Goal: Register for event/course

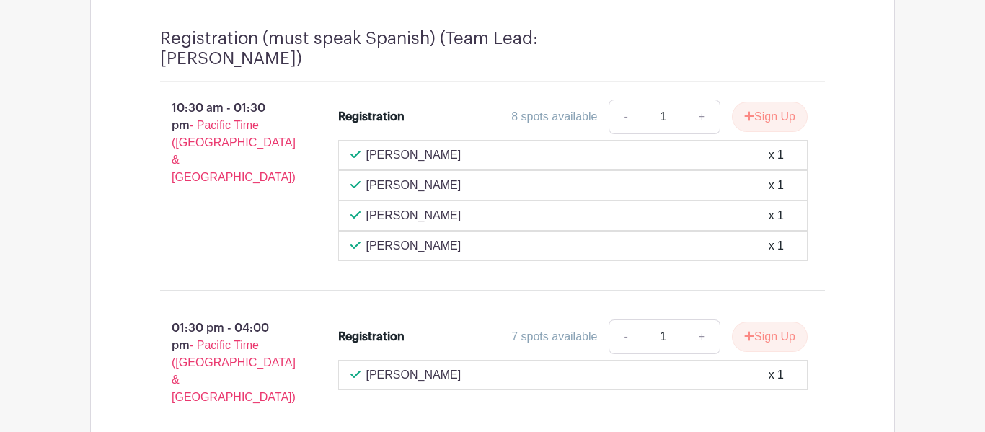
scroll to position [1366, 0]
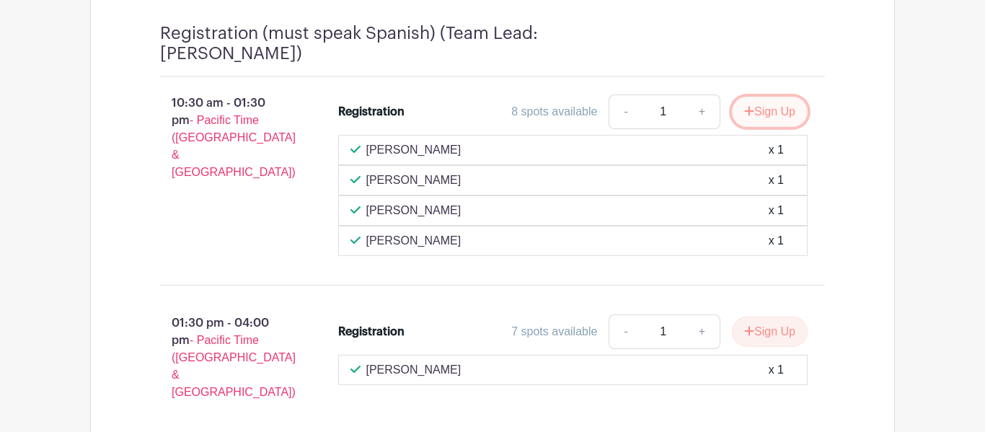
click at [763, 107] on button "Sign Up" at bounding box center [770, 112] width 76 height 30
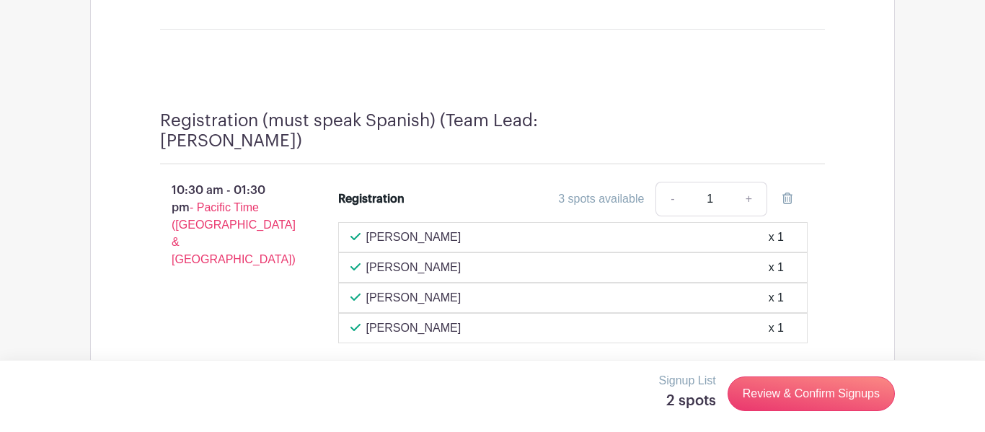
scroll to position [1278, 0]
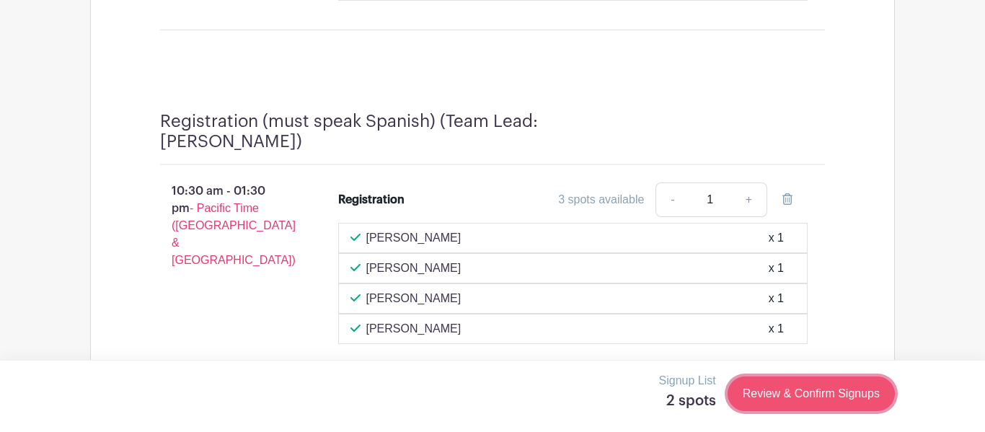
click at [831, 404] on link "Review & Confirm Signups" at bounding box center [811, 393] width 167 height 35
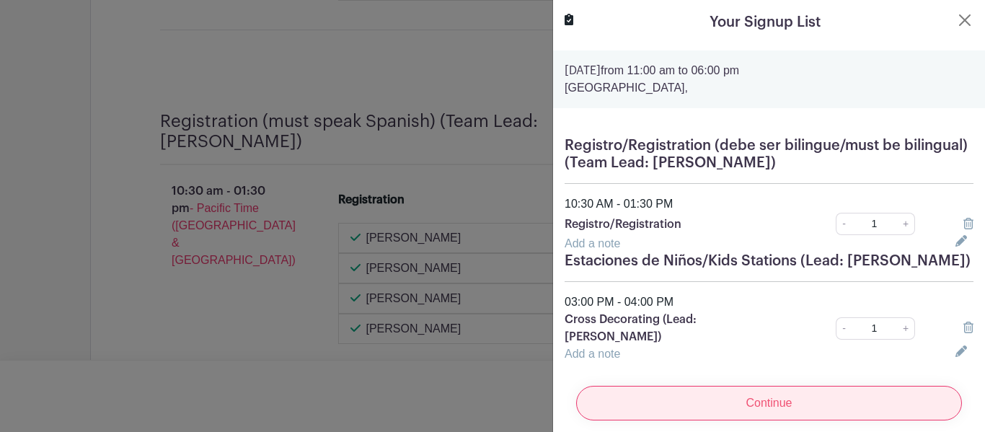
click at [859, 405] on input "Continue" at bounding box center [769, 403] width 386 height 35
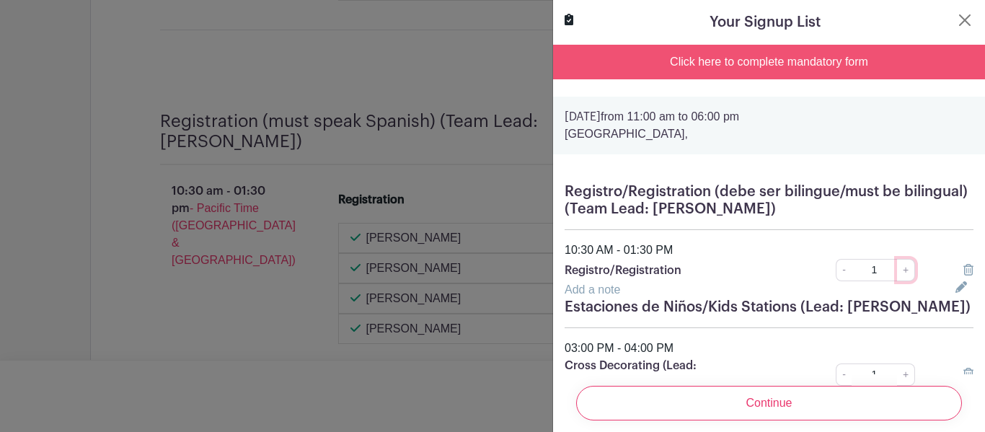
click at [907, 271] on link "+" at bounding box center [906, 270] width 18 height 22
click at [840, 272] on link "-" at bounding box center [844, 270] width 16 height 22
type input "1"
click at [960, 287] on icon at bounding box center [961, 287] width 12 height 12
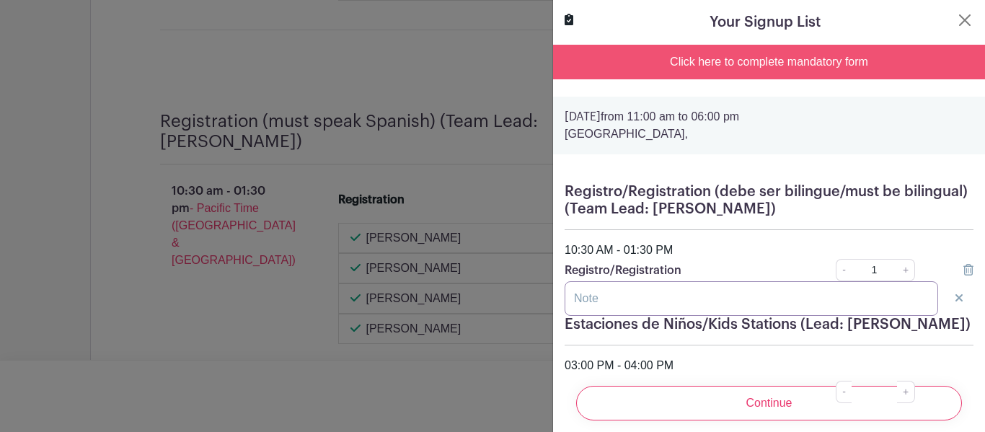
click at [752, 299] on input "text" at bounding box center [751, 298] width 373 height 35
click at [964, 23] on button "Close" at bounding box center [964, 20] width 17 height 17
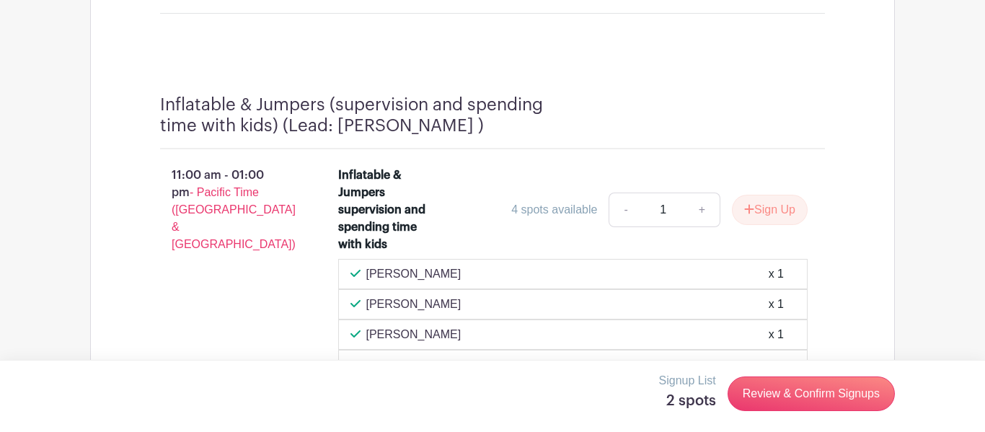
scroll to position [1794, 0]
click at [796, 195] on button "Sign Up" at bounding box center [770, 210] width 76 height 30
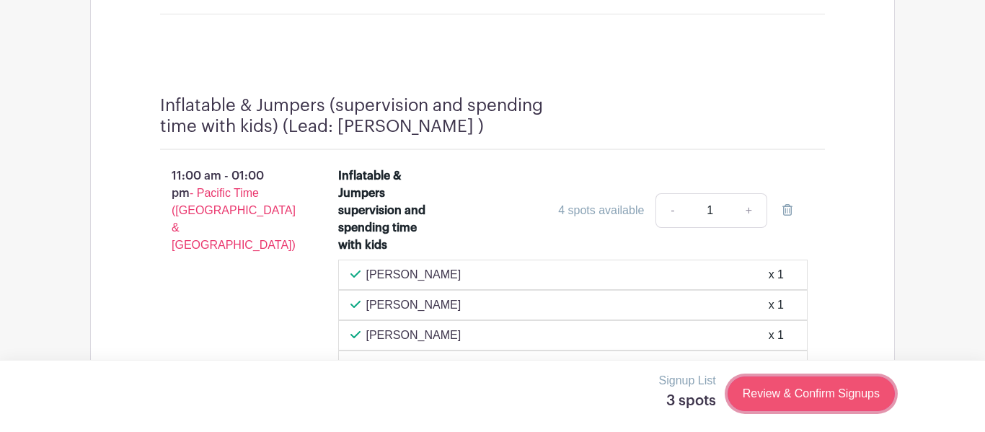
click at [836, 395] on link "Review & Confirm Signups" at bounding box center [811, 393] width 167 height 35
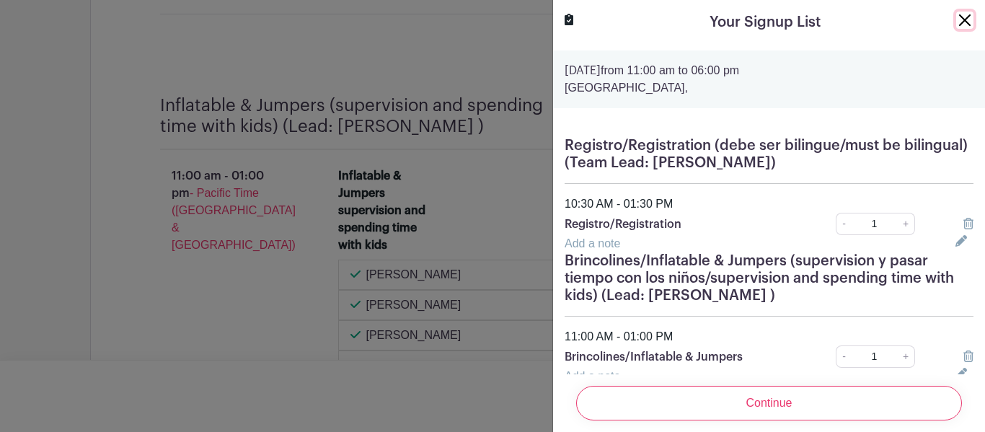
click at [963, 14] on button "Close" at bounding box center [964, 20] width 17 height 17
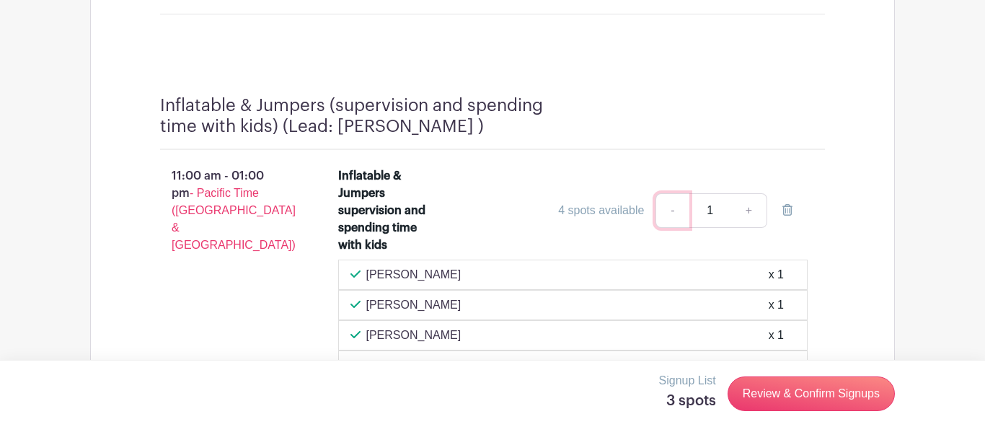
click at [675, 193] on link "-" at bounding box center [671, 210] width 33 height 35
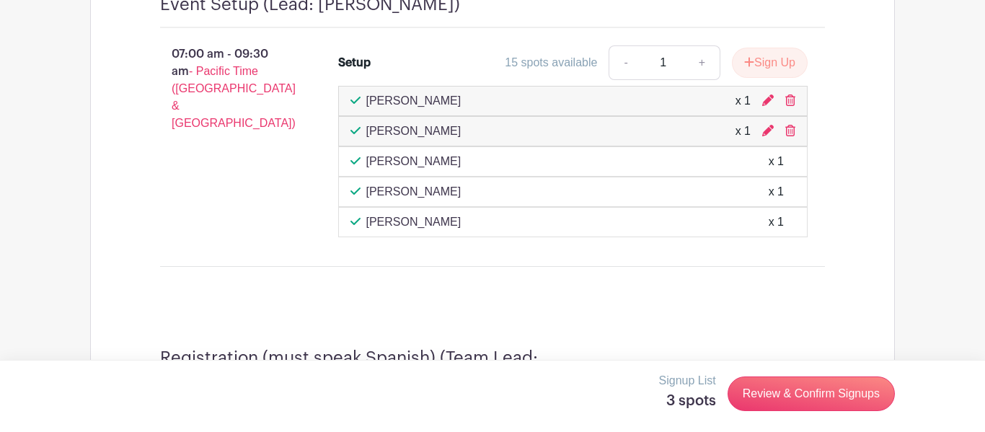
scroll to position [1035, 0]
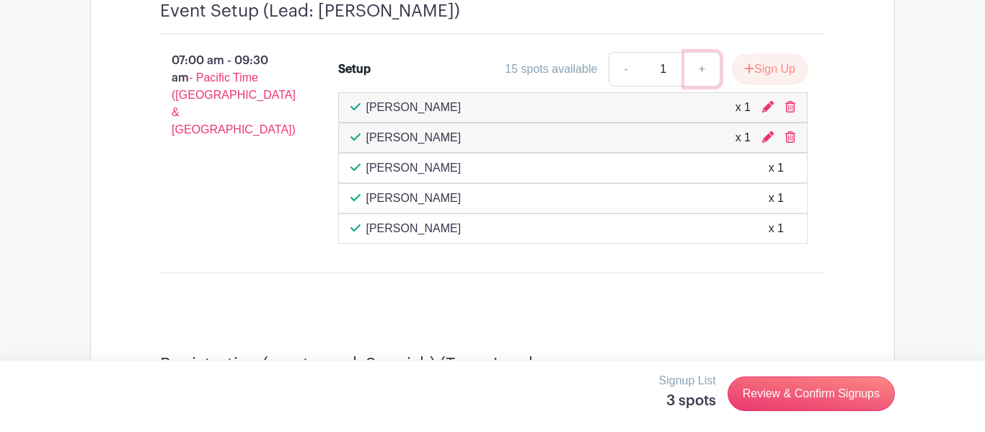
click at [688, 69] on link "+" at bounding box center [702, 69] width 36 height 35
type input "2"
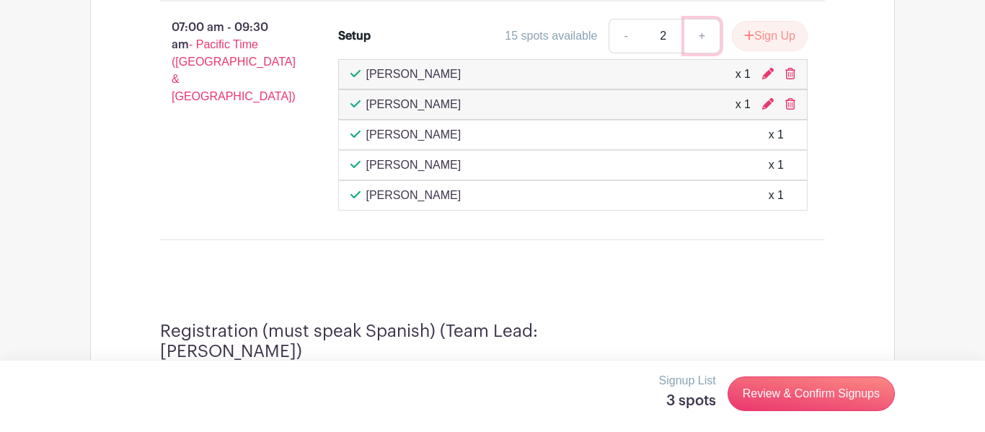
scroll to position [1054, 0]
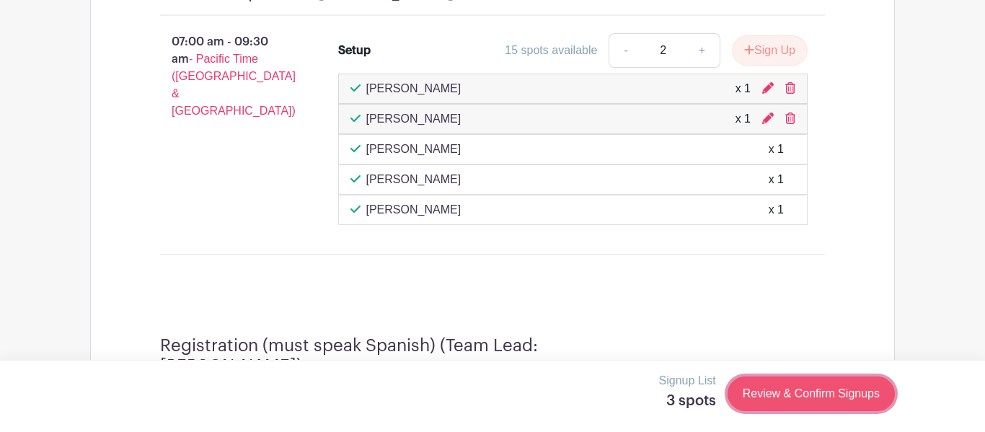
click at [794, 389] on link "Review & Confirm Signups" at bounding box center [811, 393] width 167 height 35
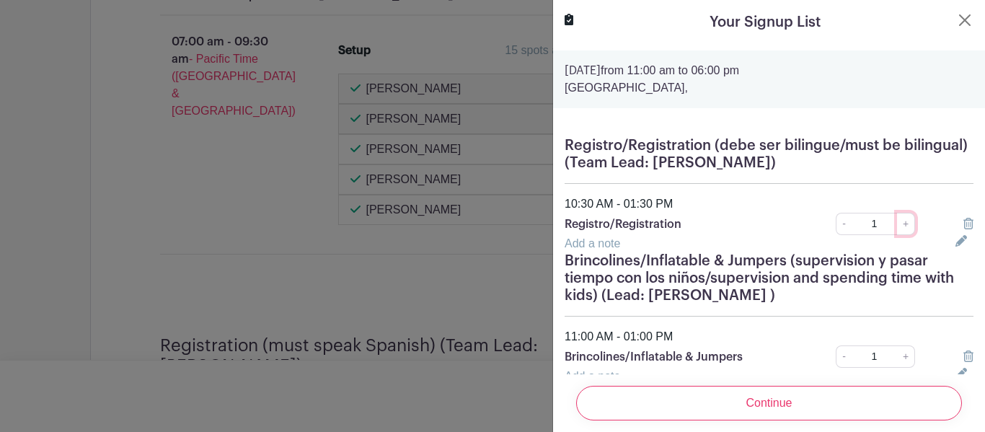
click at [900, 221] on link "+" at bounding box center [906, 224] width 18 height 22
type input "2"
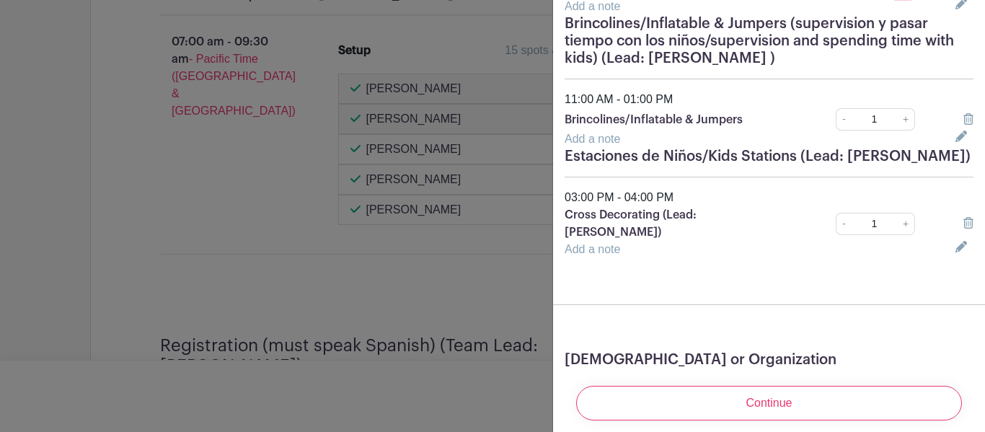
scroll to position [240, 0]
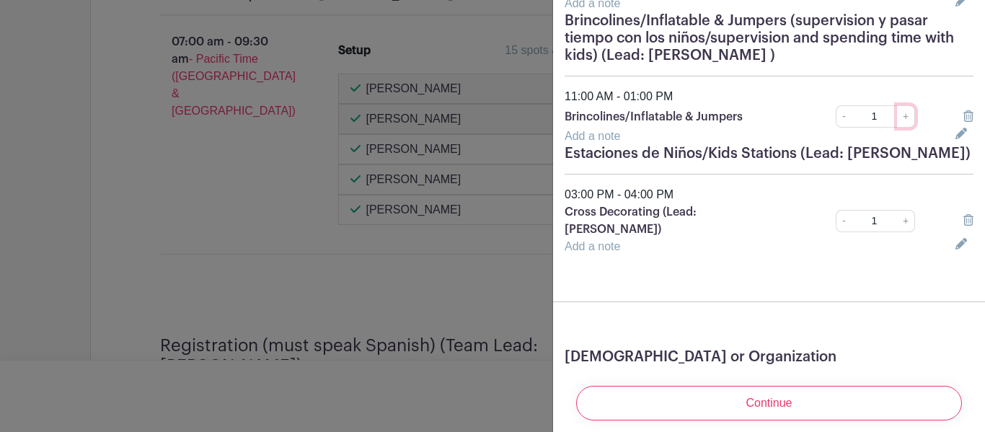
click at [900, 125] on link "+" at bounding box center [906, 116] width 18 height 22
type input "2"
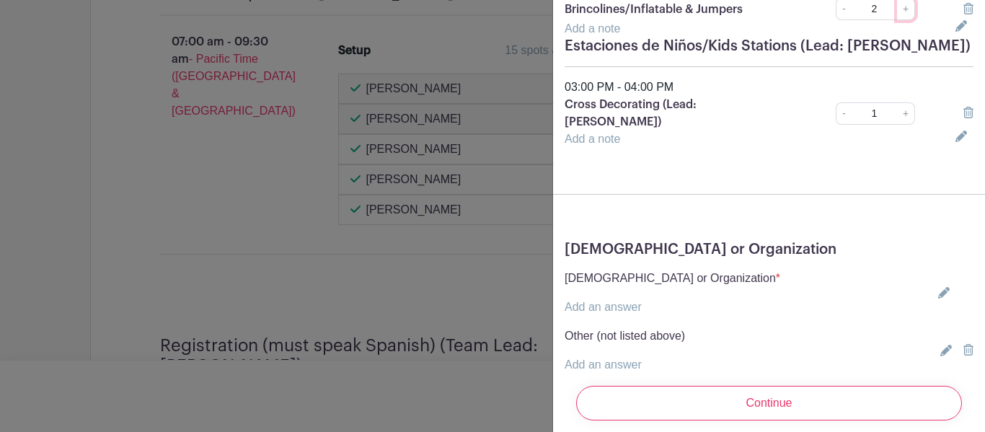
scroll to position [348, 0]
click at [905, 111] on link "+" at bounding box center [906, 113] width 18 height 22
type input "2"
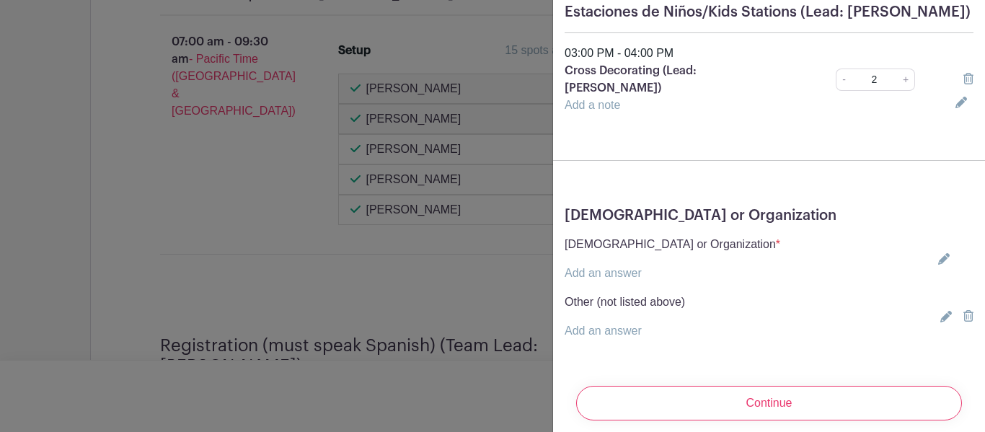
click at [945, 253] on icon at bounding box center [944, 259] width 12 height 12
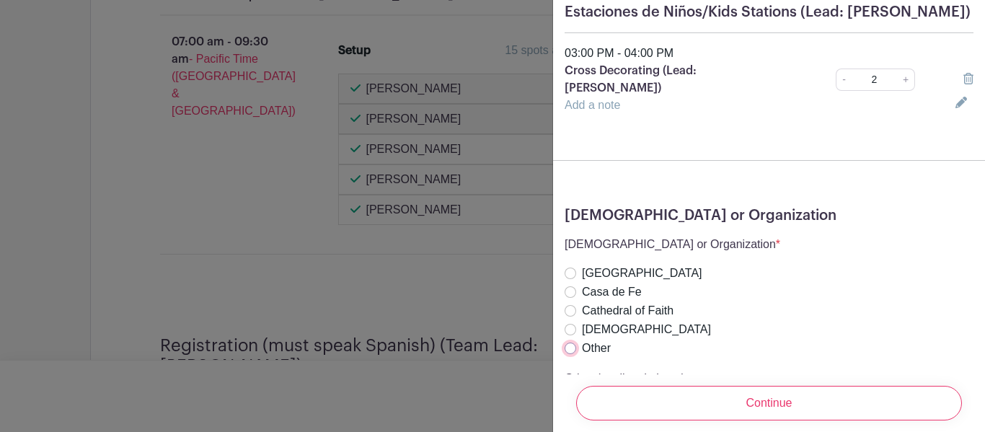
click at [570, 342] on input "Other" at bounding box center [571, 348] width 12 height 12
radio input "true"
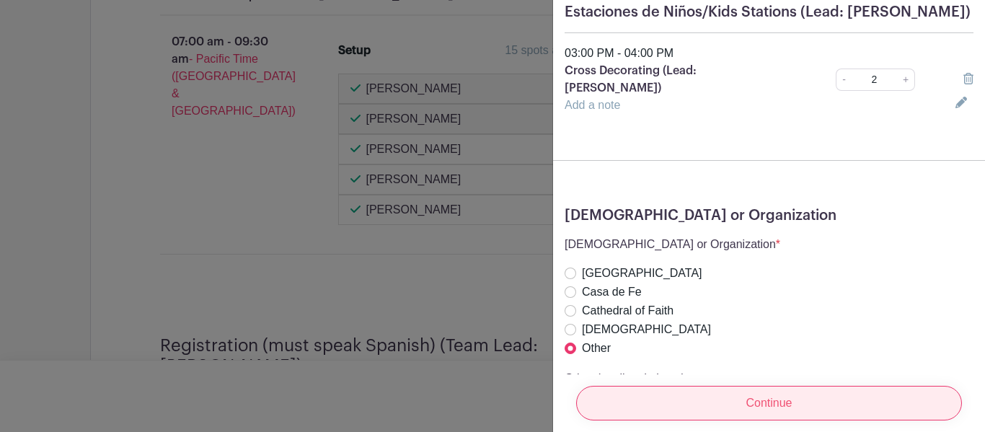
click at [764, 410] on input "Continue" at bounding box center [769, 403] width 386 height 35
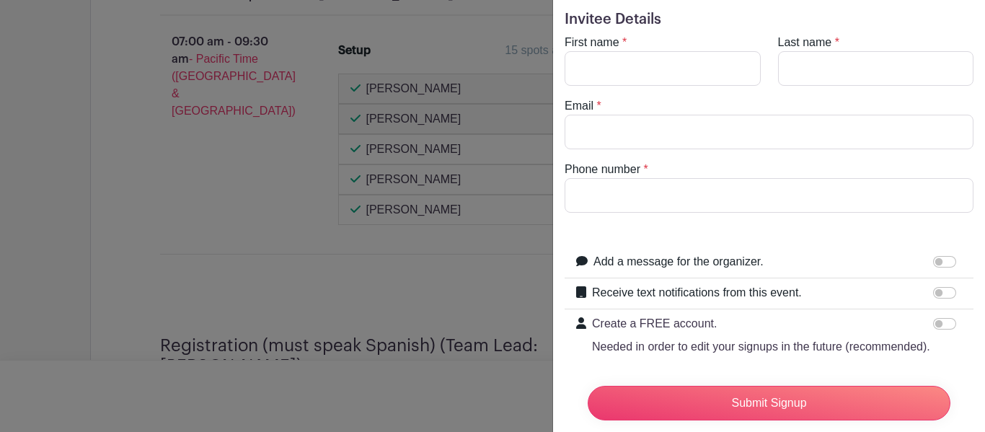
scroll to position [0, 0]
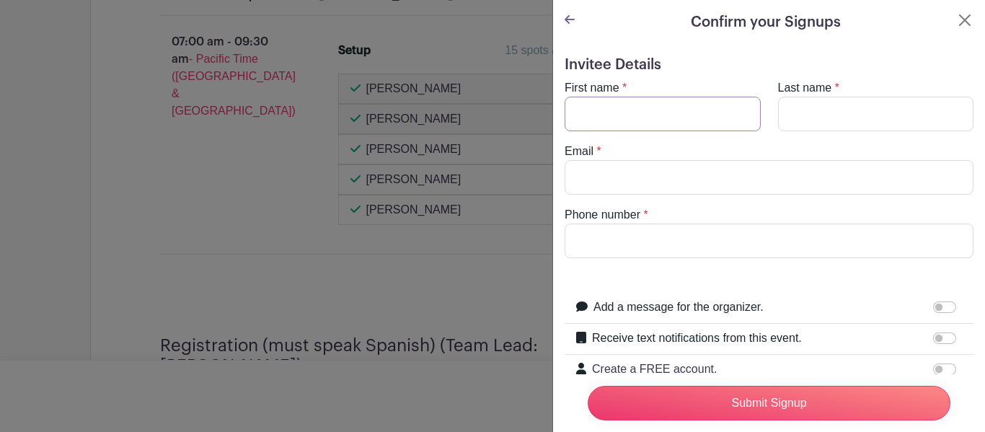
click at [617, 108] on input "First name" at bounding box center [663, 114] width 196 height 35
type input "[PERSON_NAME]"
type input "[PERSON_NAME][EMAIL_ADDRESS][DOMAIN_NAME]"
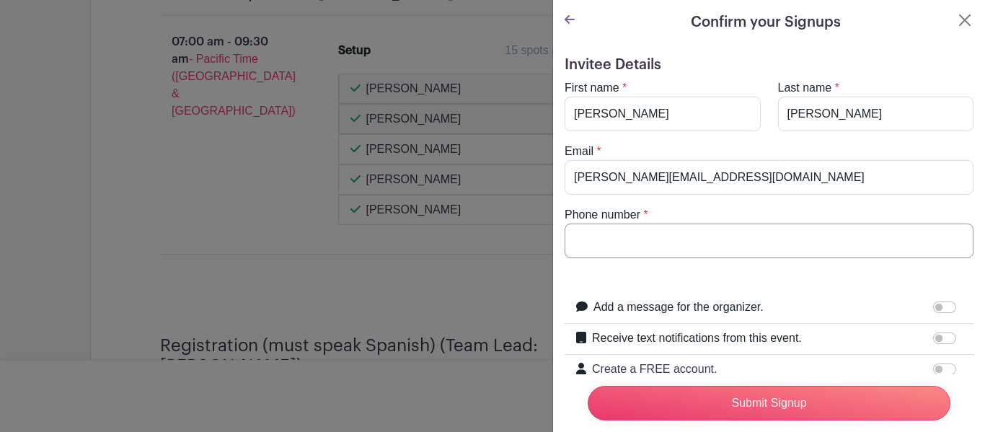
type input "4083032819"
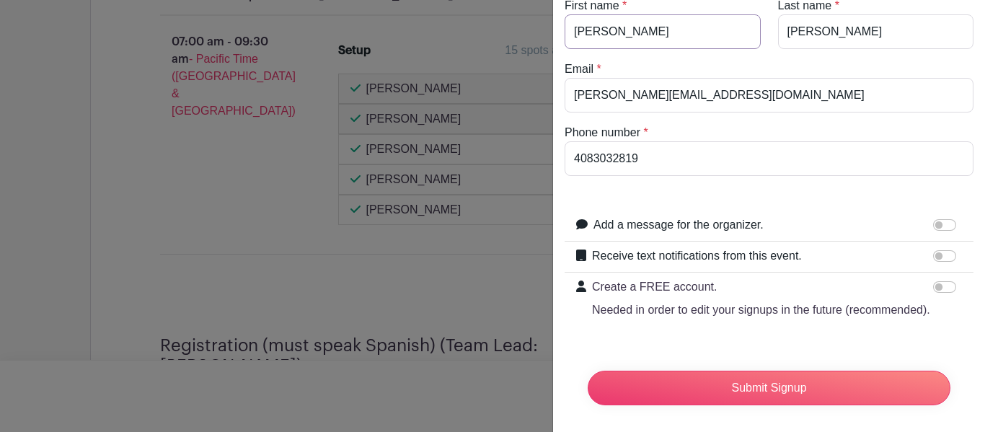
scroll to position [90, 0]
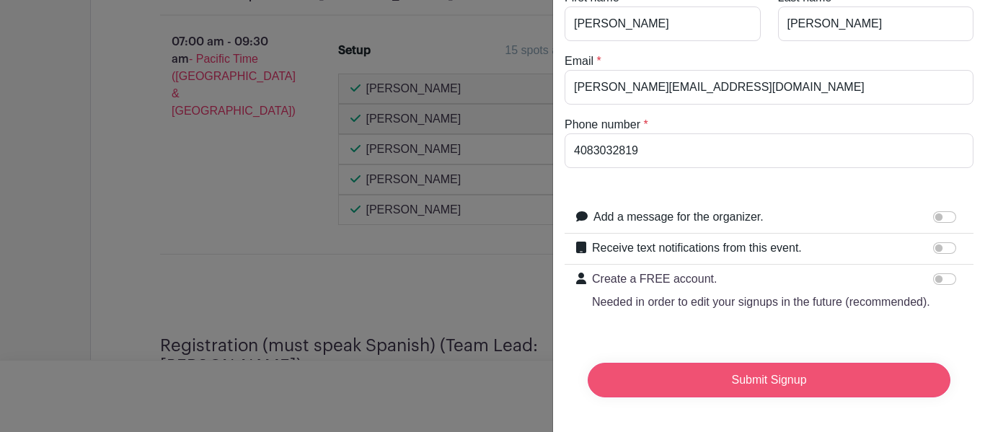
click at [740, 379] on input "Submit Signup" at bounding box center [769, 380] width 363 height 35
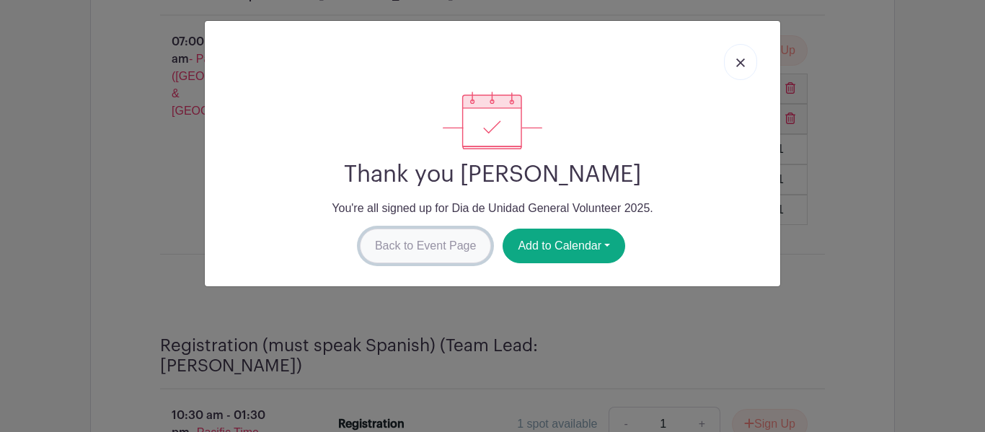
click at [423, 257] on link "Back to Event Page" at bounding box center [426, 246] width 132 height 35
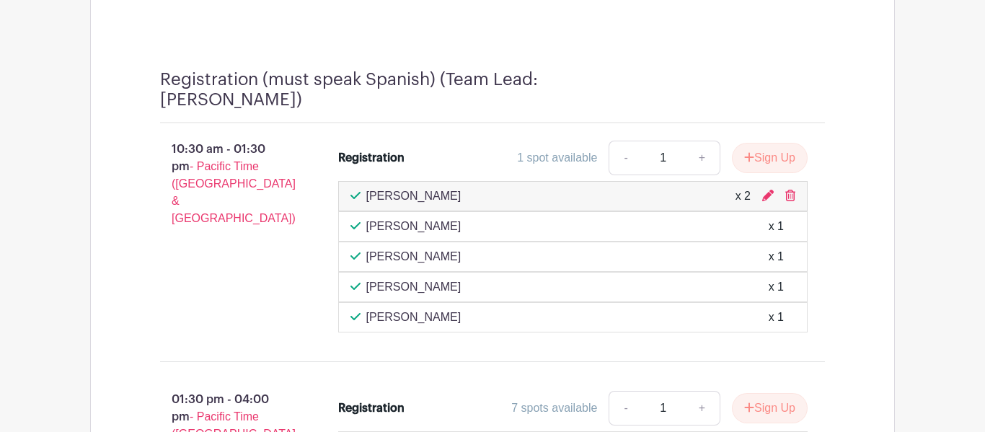
scroll to position [1324, 0]
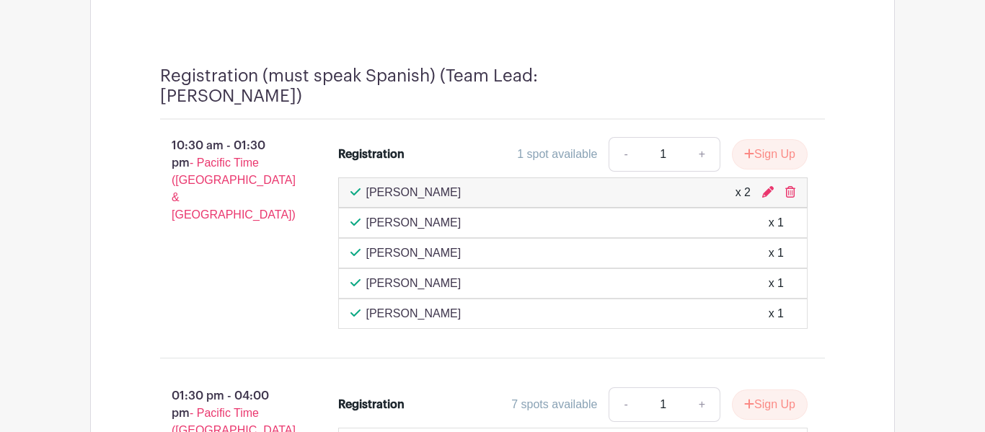
click at [717, 195] on div "[PERSON_NAME] x 2" at bounding box center [573, 192] width 446 height 17
click at [769, 186] on icon at bounding box center [768, 192] width 12 height 12
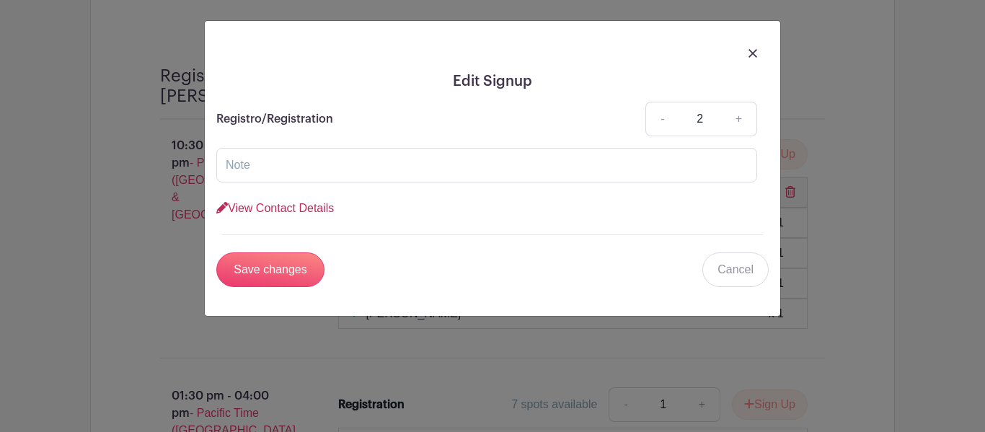
click at [296, 208] on link "View Contact Details" at bounding box center [275, 208] width 118 height 12
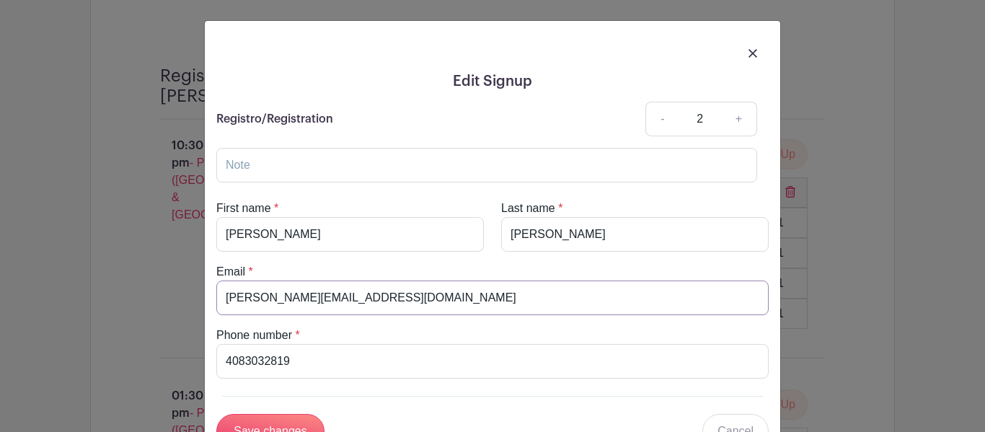
click at [459, 288] on input "[PERSON_NAME][EMAIL_ADDRESS][DOMAIN_NAME]" at bounding box center [492, 297] width 552 height 35
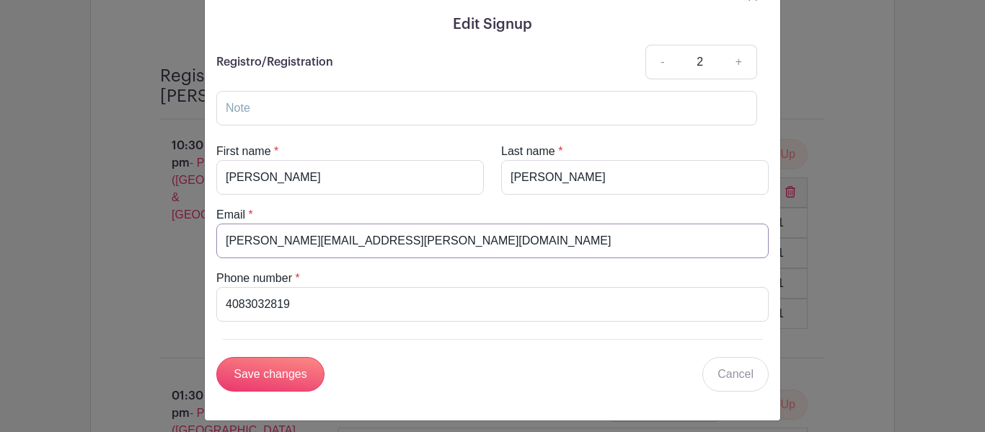
scroll to position [61, 0]
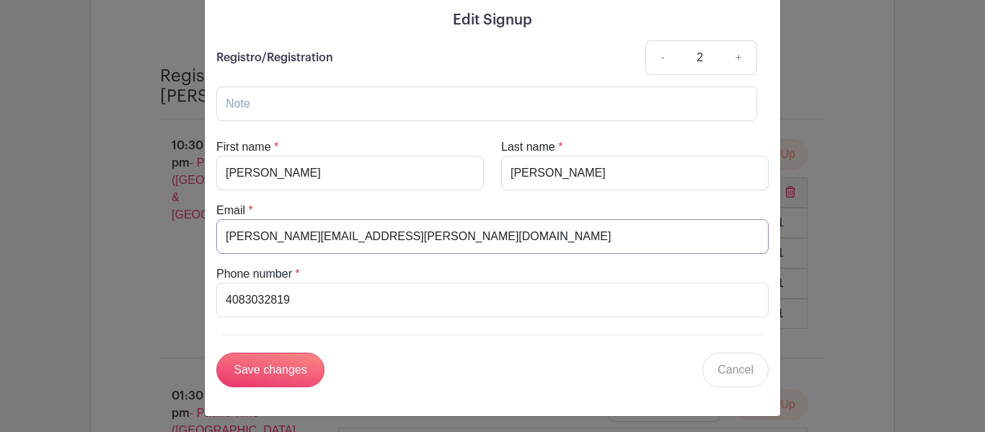
click at [310, 236] on input "[PERSON_NAME][EMAIL_ADDRESS][PERSON_NAME][DOMAIN_NAME]" at bounding box center [492, 236] width 552 height 35
type input "[PERSON_NAME][EMAIL_ADDRESS][PERSON_NAME][DOMAIN_NAME]"
click at [281, 363] on input "Save changes" at bounding box center [270, 370] width 108 height 35
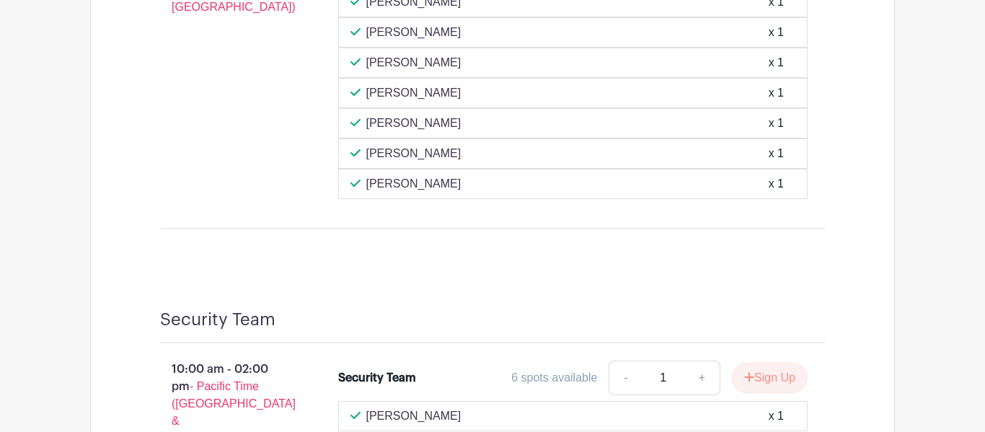
scroll to position [5947, 0]
click at [186, 354] on p "10:00 am - 02:00 pm - Pacific Time ([GEOGRAPHIC_DATA] & [GEOGRAPHIC_DATA])" at bounding box center [226, 403] width 178 height 98
click at [691, 360] on link "+" at bounding box center [702, 377] width 36 height 35
click at [627, 360] on link "-" at bounding box center [625, 377] width 33 height 35
type input "1"
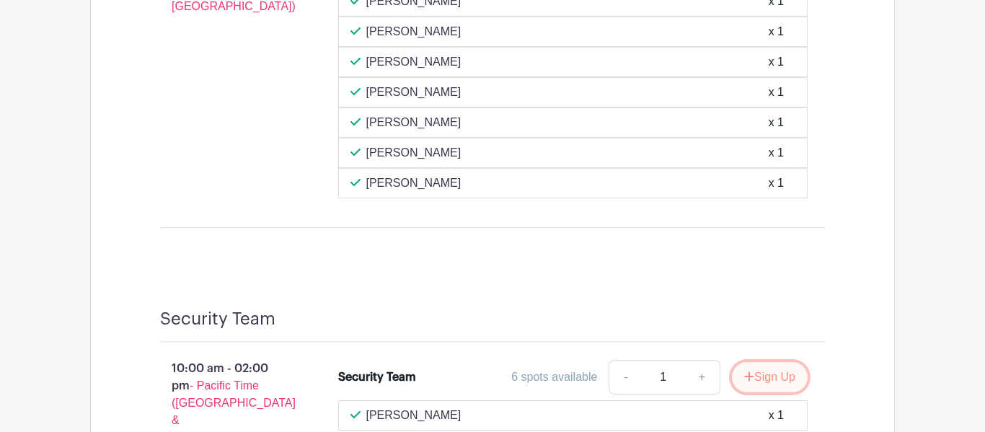
click at [778, 362] on button "Sign Up" at bounding box center [770, 377] width 76 height 30
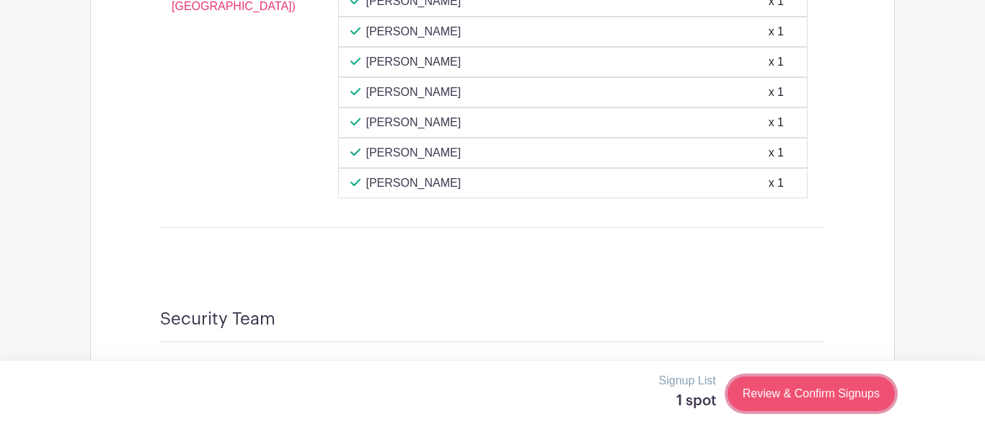
click at [797, 390] on link "Review & Confirm Signups" at bounding box center [811, 393] width 167 height 35
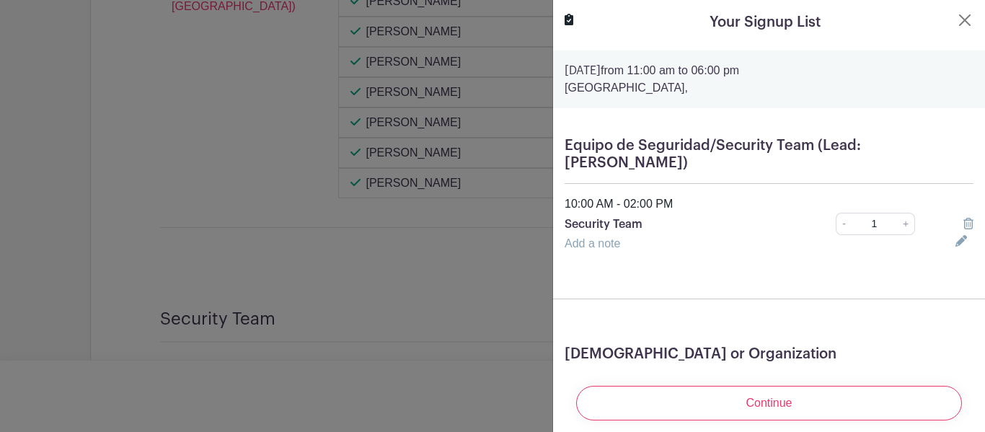
click at [888, 262] on form "[DATE] 11:00 am to 06:00 pm [GEOGRAPHIC_DATA], Equipo de Seguridad/Security Tea…" at bounding box center [769, 310] width 432 height 520
click at [658, 235] on div "Add a note" at bounding box center [751, 243] width 391 height 17
click at [603, 237] on link "Add a note" at bounding box center [593, 243] width 56 height 12
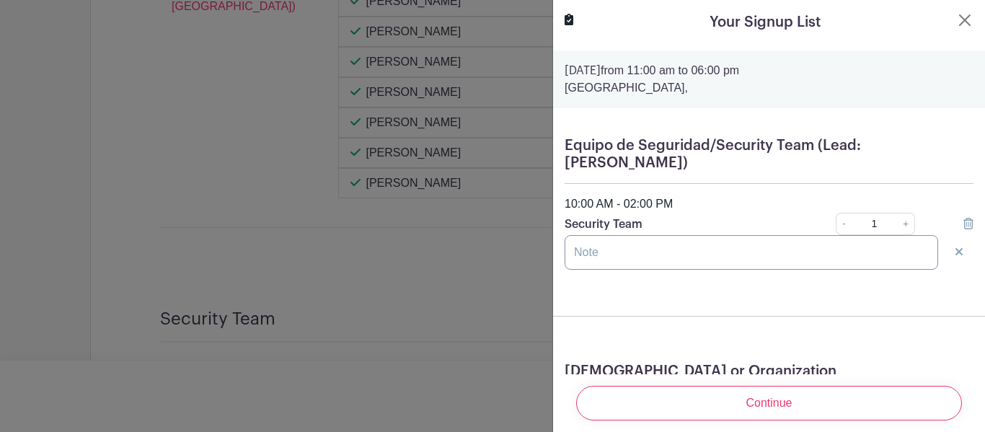
click at [602, 244] on input "text" at bounding box center [751, 252] width 373 height 35
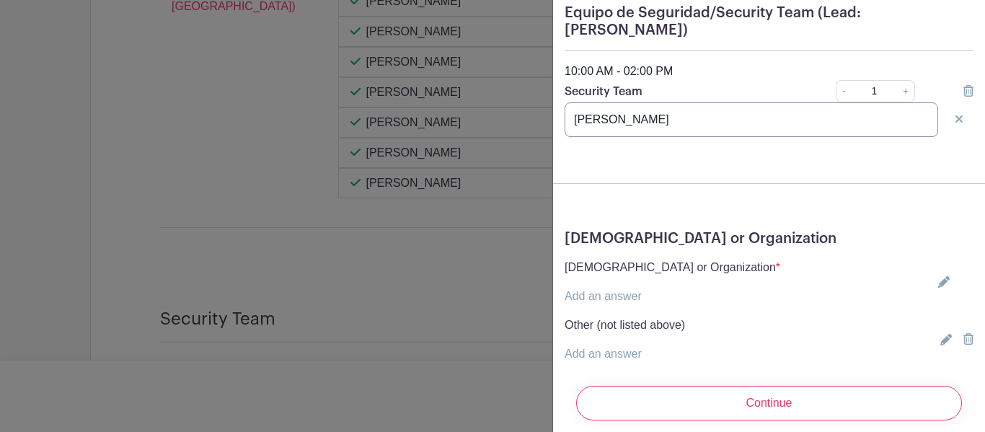
scroll to position [151, 0]
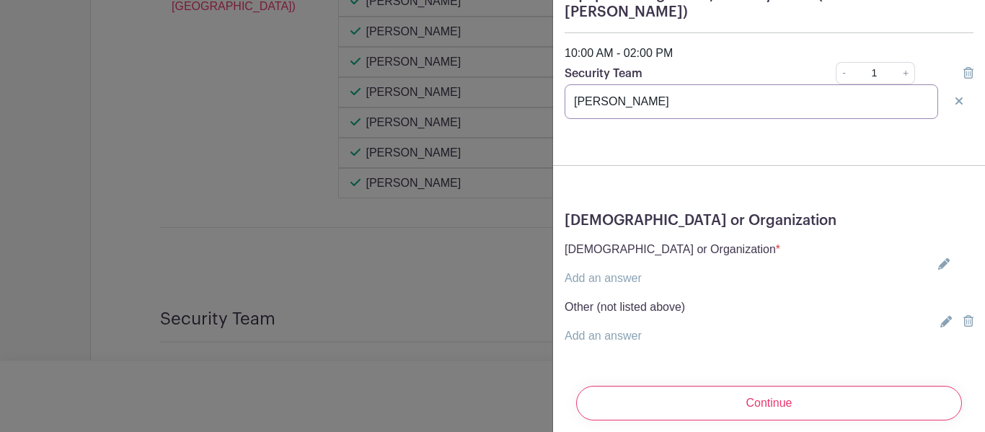
type input "[PERSON_NAME]"
click at [940, 258] on icon at bounding box center [944, 264] width 12 height 12
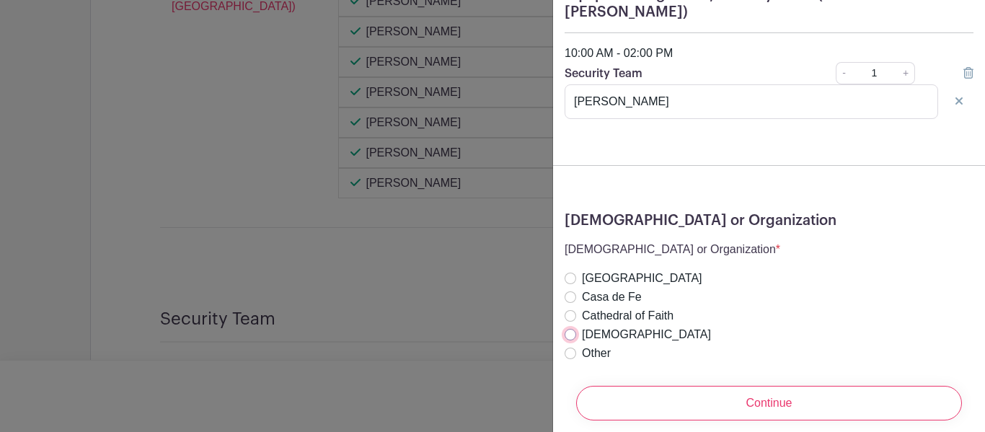
click at [569, 329] on input "[DEMOGRAPHIC_DATA]" at bounding box center [571, 335] width 12 height 12
radio input "true"
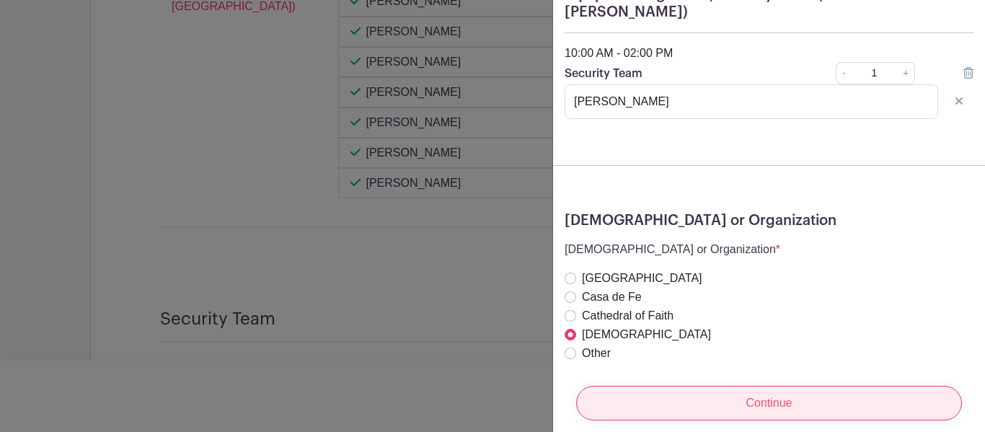
click at [653, 397] on input "Continue" at bounding box center [769, 403] width 386 height 35
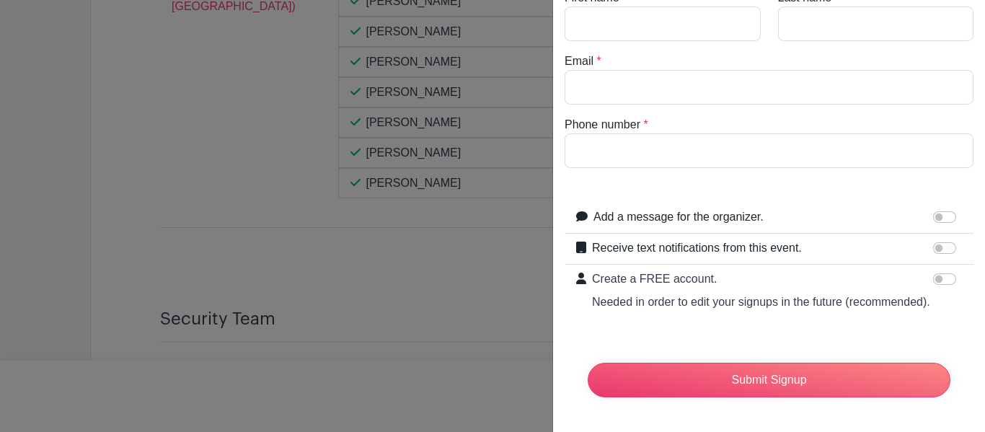
scroll to position [90, 0]
click at [604, 149] on input "Phone number" at bounding box center [769, 150] width 409 height 35
type input "4084017561"
click at [940, 218] on input "Add a message for the organizer." at bounding box center [944, 217] width 23 height 12
checkbox input "true"
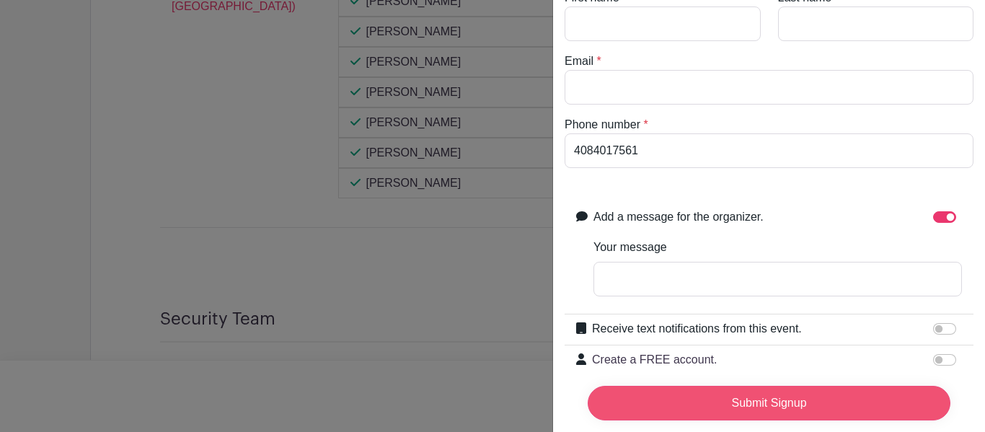
click at [845, 396] on input "Submit Signup" at bounding box center [769, 403] width 363 height 35
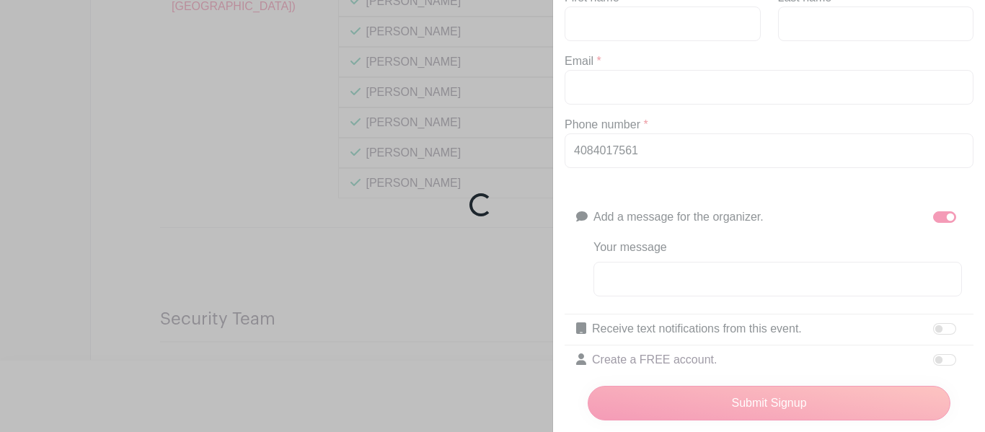
click at [632, 25] on div "Loading..." at bounding box center [492, 216] width 985 height 432
click at [596, 34] on div "Loading..." at bounding box center [492, 216] width 985 height 432
click at [598, 36] on div "Loading..." at bounding box center [492, 216] width 985 height 432
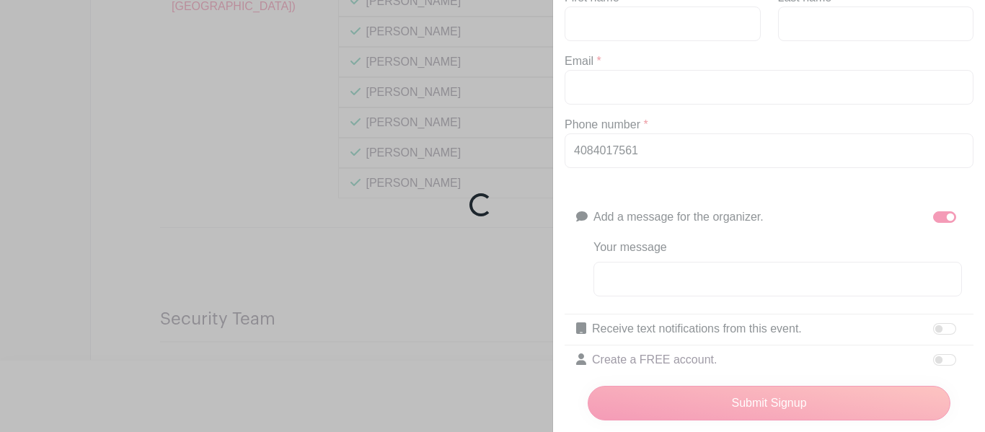
click at [567, 193] on div "Loading..." at bounding box center [492, 216] width 985 height 432
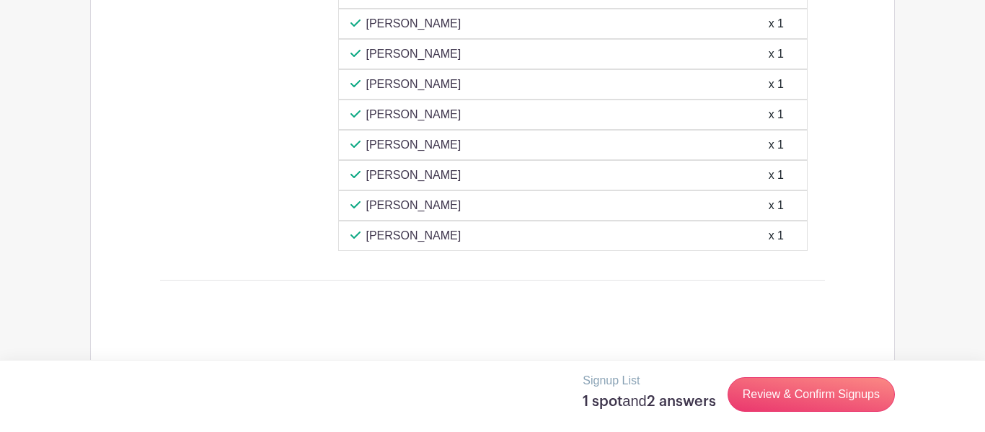
scroll to position [6920, 0]
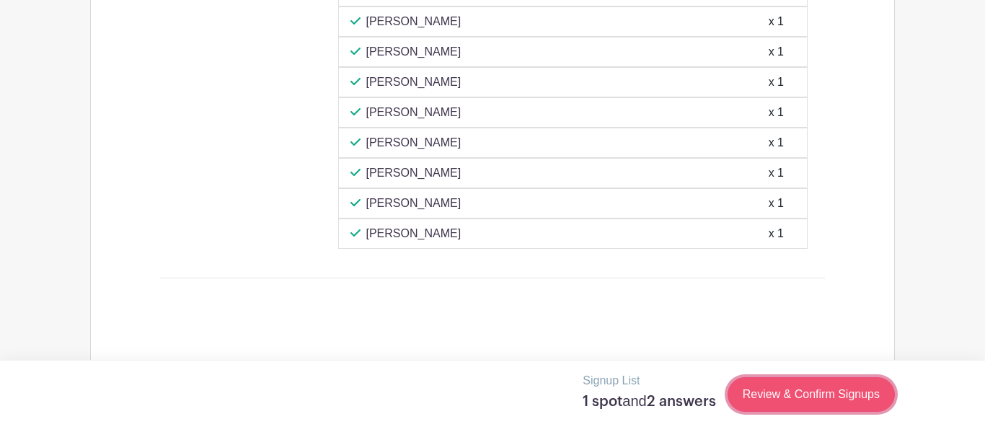
click at [823, 389] on link "Review & Confirm Signups" at bounding box center [811, 394] width 167 height 35
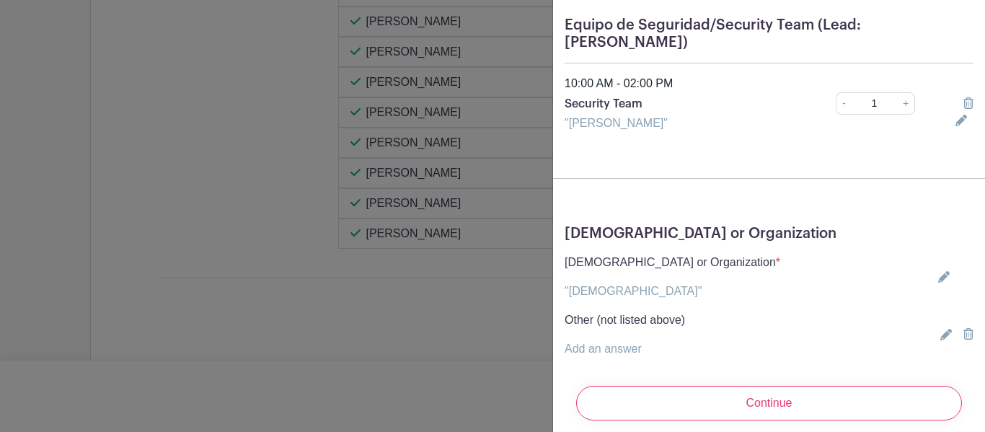
scroll to position [132, 0]
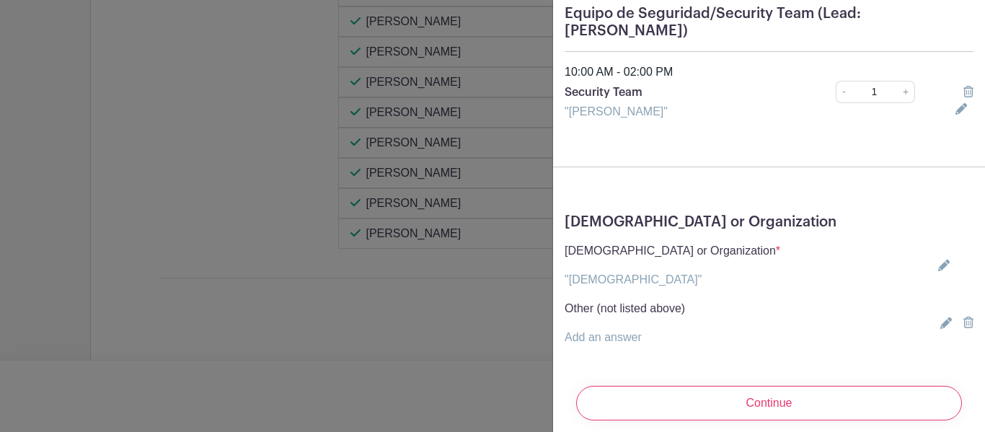
click at [944, 260] on icon at bounding box center [944, 266] width 12 height 12
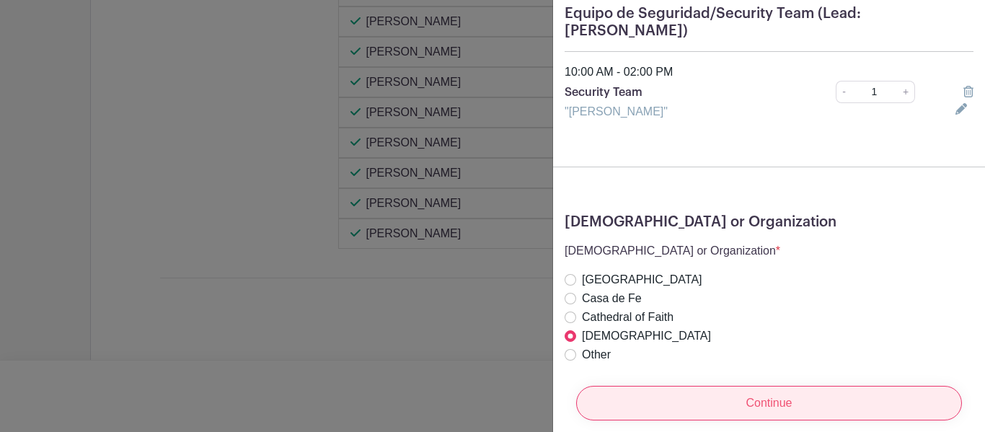
click at [799, 404] on input "Continue" at bounding box center [769, 403] width 386 height 35
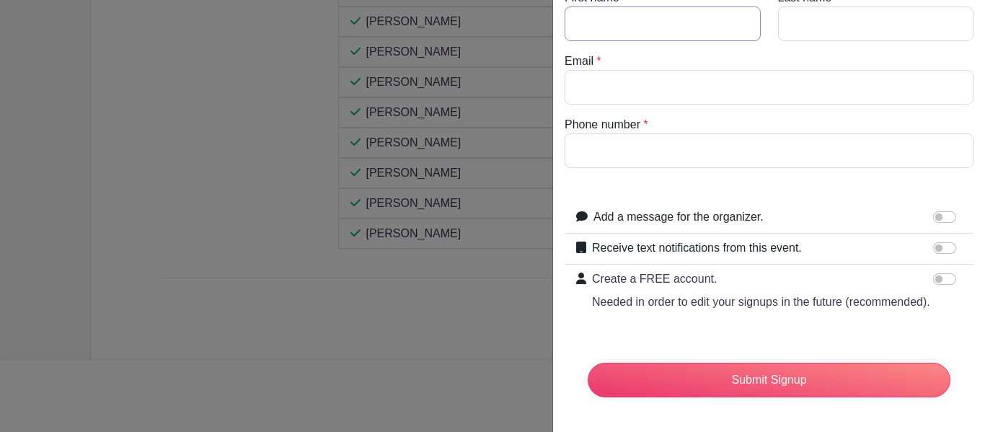
click at [619, 22] on input "First name" at bounding box center [663, 23] width 196 height 35
type input "[PERSON_NAME]"
click at [853, 14] on input "Last name" at bounding box center [876, 23] width 196 height 35
type input "Juarez"
click at [676, 85] on input "Email" at bounding box center [769, 87] width 409 height 35
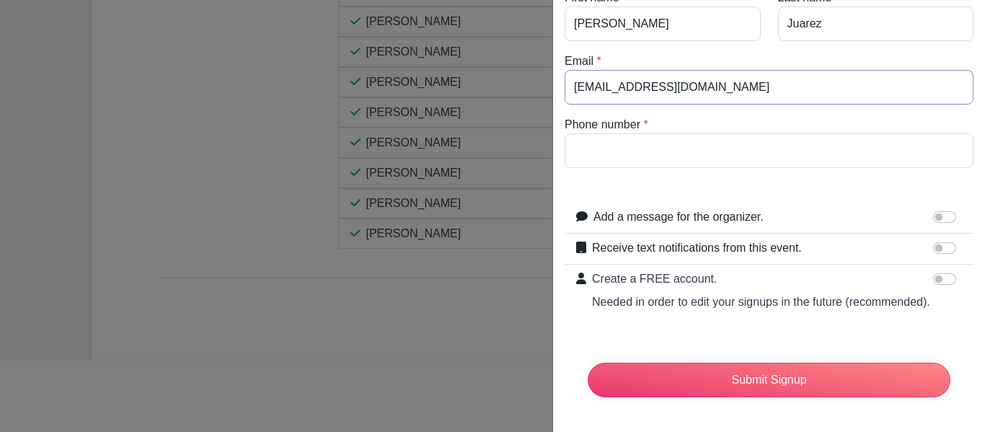
type input "sj9345029@gmail.com"
click at [613, 144] on input "Phone number" at bounding box center [769, 150] width 409 height 35
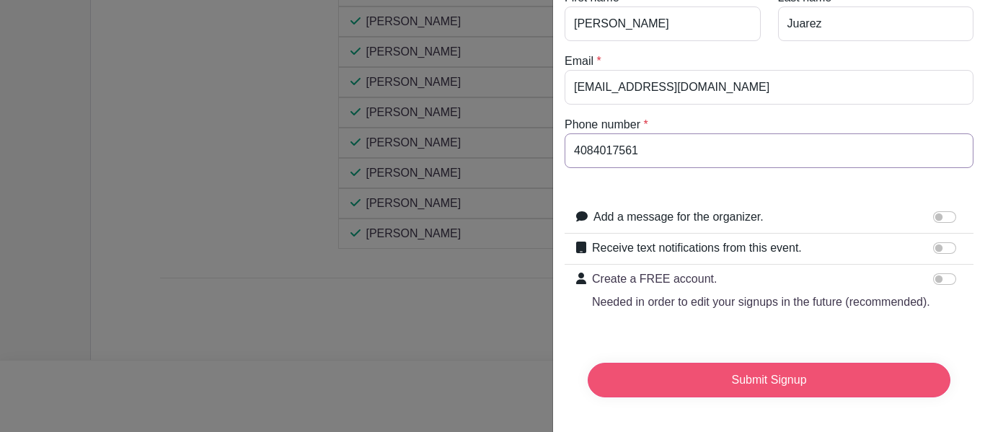
type input "4084017561"
click at [658, 383] on input "Submit Signup" at bounding box center [769, 380] width 363 height 35
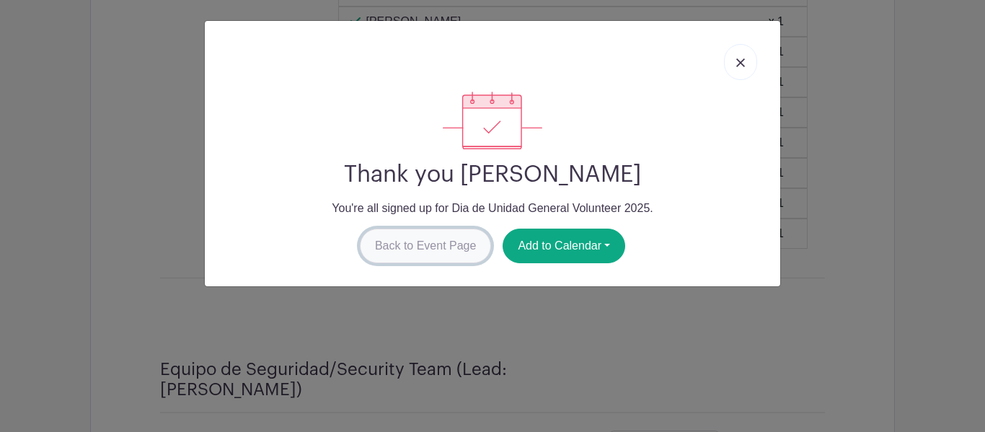
click at [371, 248] on link "Back to Event Page" at bounding box center [426, 246] width 132 height 35
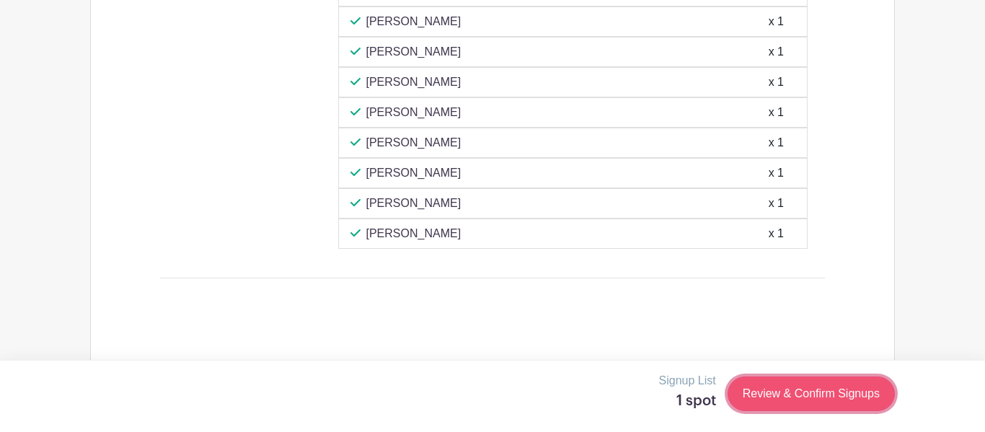
click at [793, 384] on link "Review & Confirm Signups" at bounding box center [811, 393] width 167 height 35
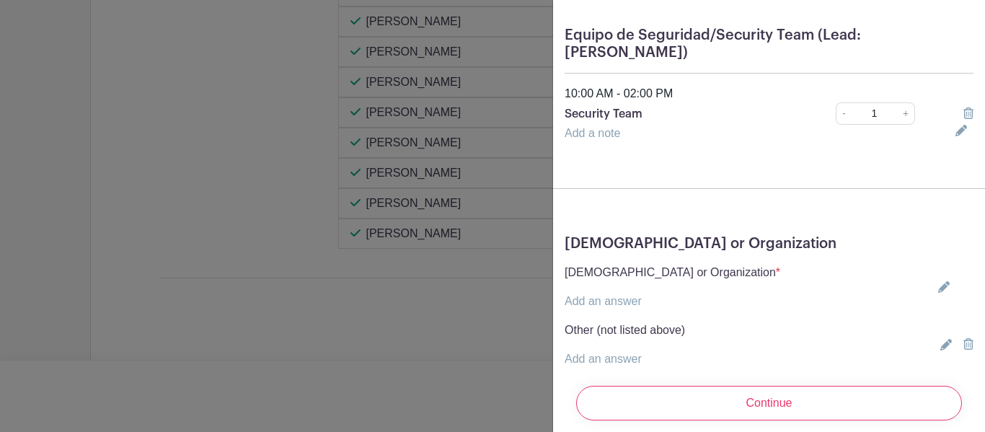
scroll to position [133, 0]
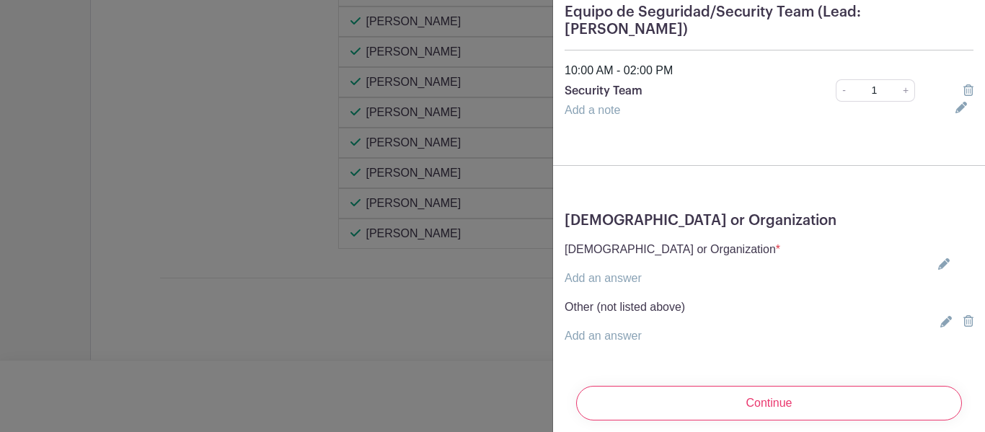
click at [948, 258] on icon at bounding box center [944, 264] width 12 height 12
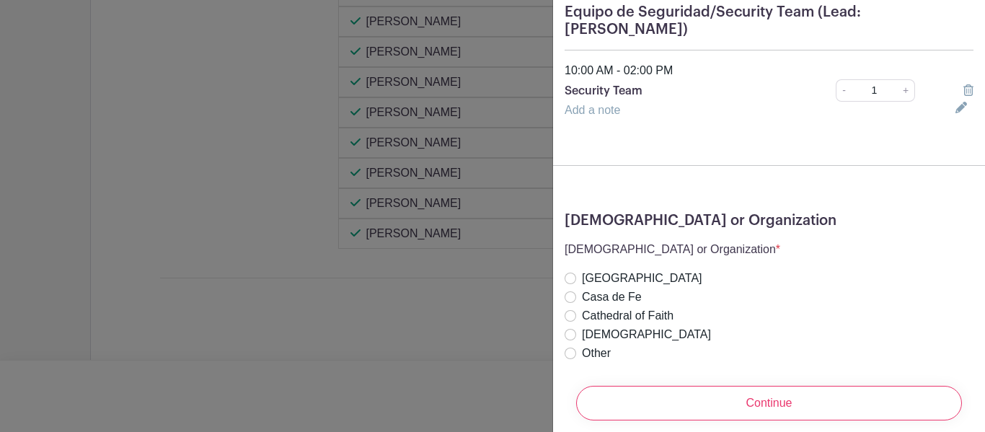
click at [587, 326] on label "[DEMOGRAPHIC_DATA]" at bounding box center [646, 334] width 129 height 17
radio input "true"
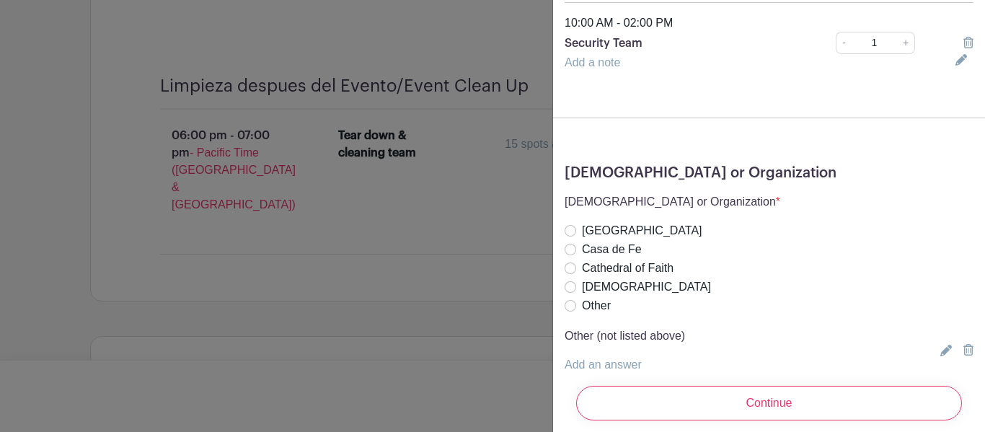
scroll to position [210, 0]
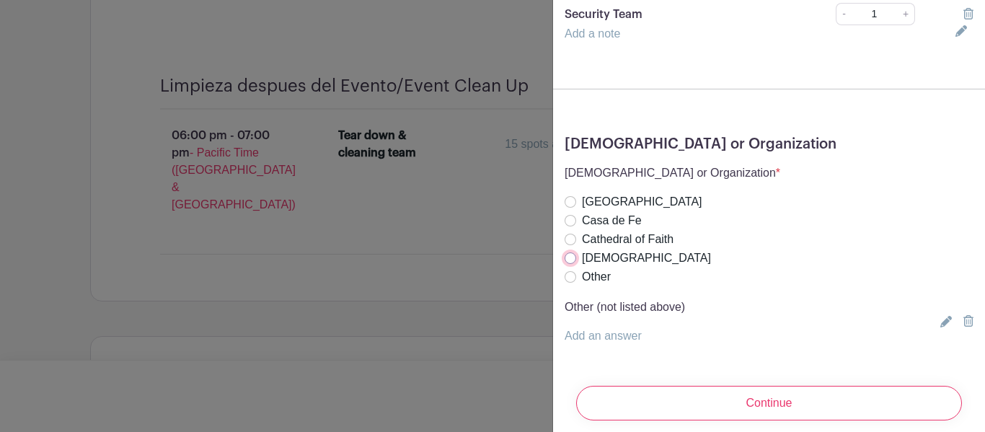
click at [567, 252] on input "[DEMOGRAPHIC_DATA]" at bounding box center [571, 258] width 12 height 12
radio input "true"
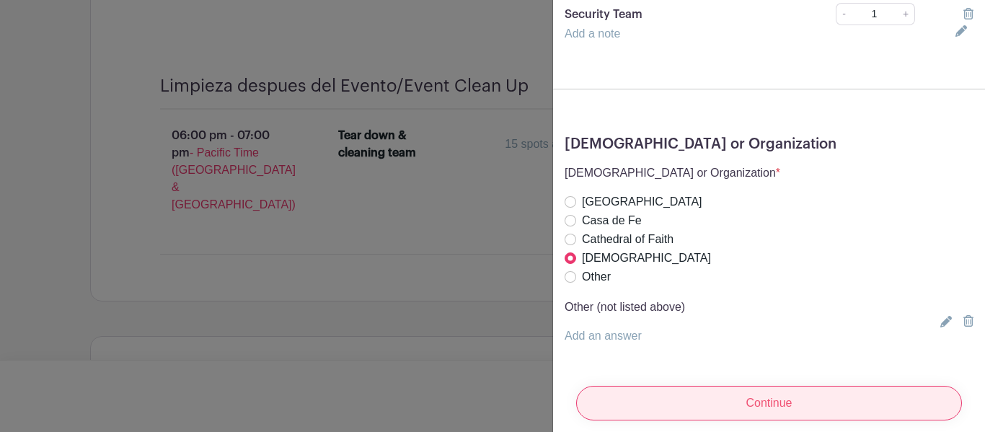
click at [690, 386] on input "Continue" at bounding box center [769, 403] width 386 height 35
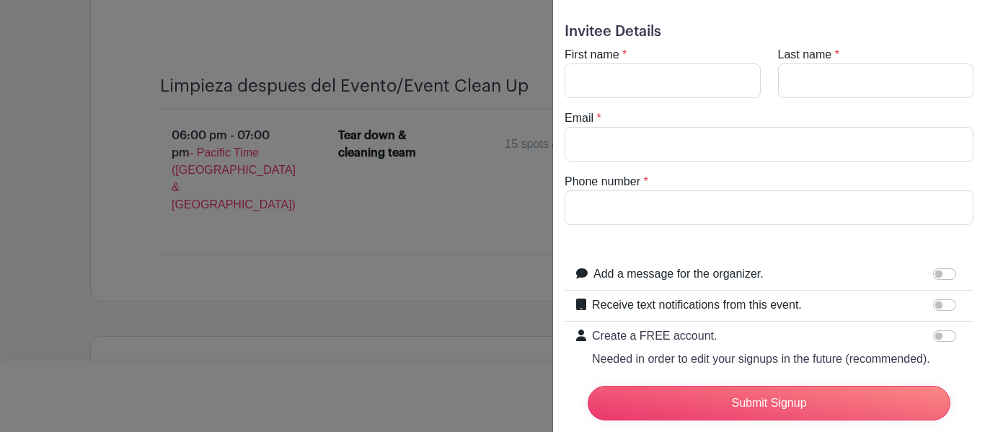
scroll to position [32, 0]
click at [645, 97] on input "First name" at bounding box center [663, 82] width 196 height 35
type input "rodolfo"
click at [812, 87] on input "Last name" at bounding box center [876, 82] width 196 height 35
type input "gazpar"
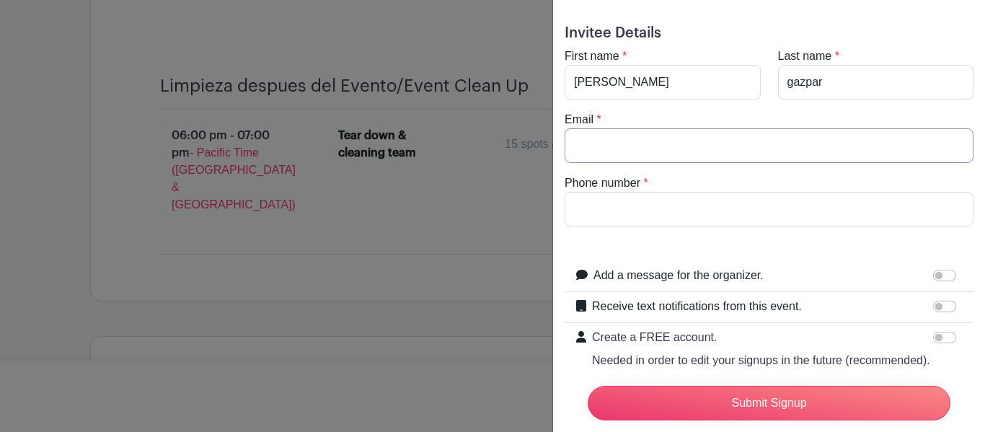
click at [684, 150] on input "Email" at bounding box center [769, 145] width 409 height 35
click at [609, 145] on input "rodolfogazpar1223" at bounding box center [769, 145] width 409 height 35
click at [682, 141] on input "rodolfo.gazpar1223" at bounding box center [769, 145] width 409 height 35
click at [680, 169] on turbo-frame "First name * rodolfo Last name * gazpar Email * rodolfo.gazpar1223@gmail.com Ph…" at bounding box center [769, 137] width 409 height 179
click at [611, 154] on input "rodolfo.gazpar1223@gmail.com" at bounding box center [769, 145] width 409 height 35
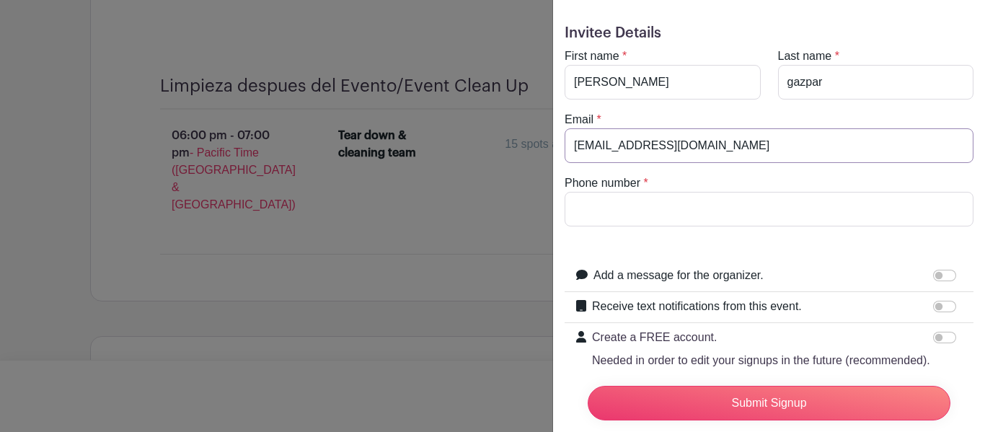
click at [771, 147] on input "rodolfogazpar1223@gmail.com" at bounding box center [769, 145] width 409 height 35
type input "rodolfogazpar1223@gmail.com"
click at [650, 201] on input "Phone number" at bounding box center [769, 209] width 409 height 35
type input "669 226 8673"
click at [684, 231] on form "Invitee Details First name * rodolfo Last name * gazpar Email * rodolfogazpar12…" at bounding box center [769, 246] width 409 height 443
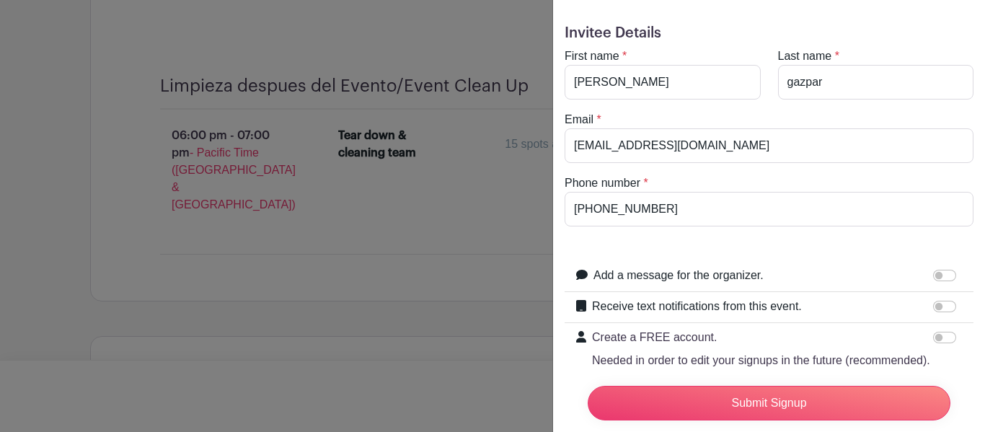
scroll to position [0, 0]
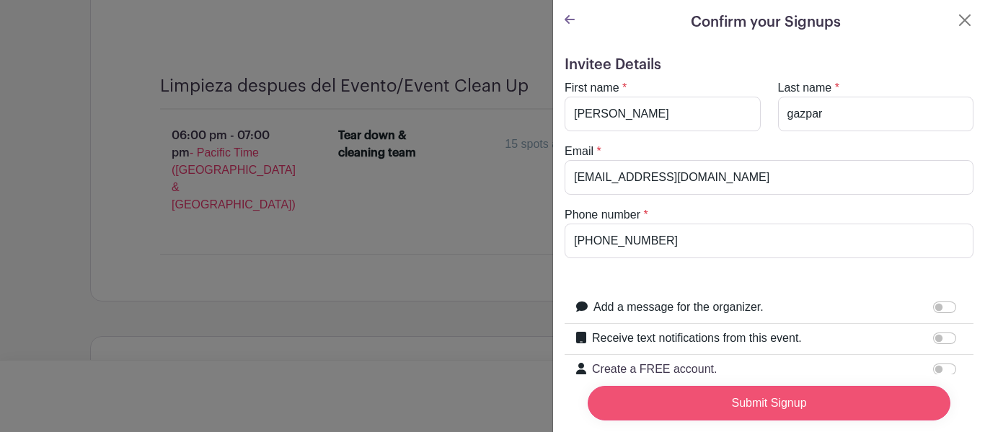
click at [728, 390] on input "Submit Signup" at bounding box center [769, 403] width 363 height 35
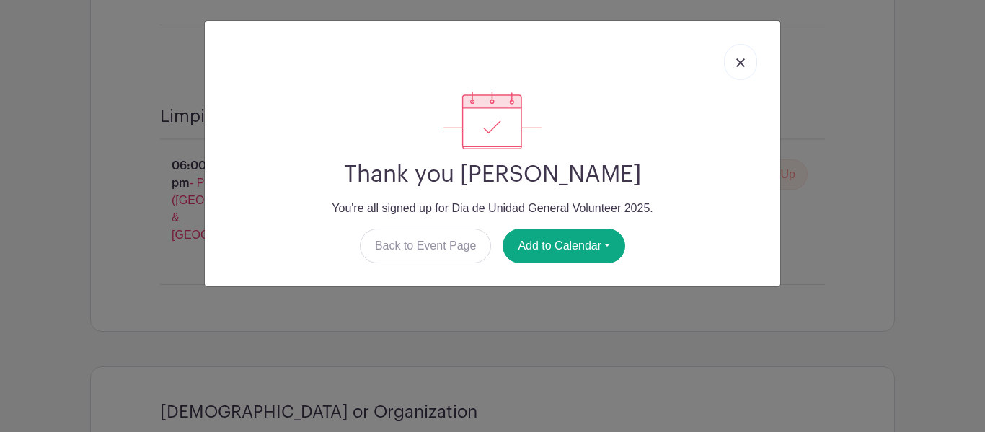
scroll to position [8576, 0]
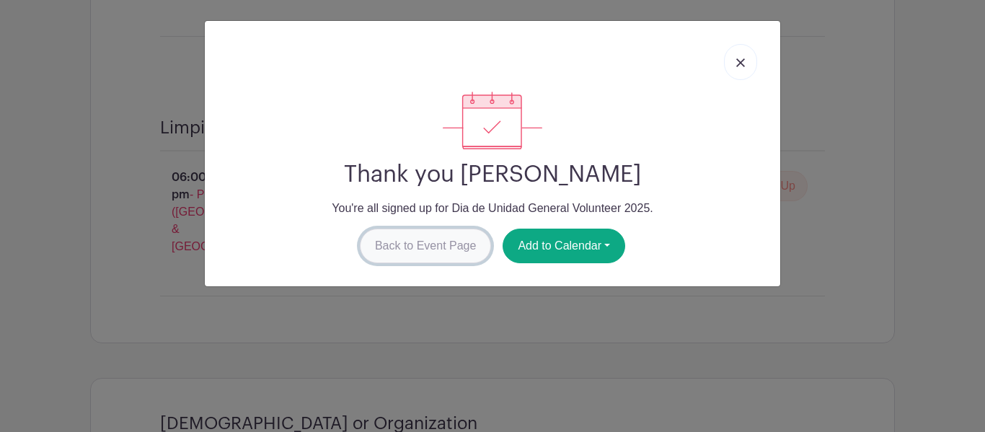
click at [404, 246] on link "Back to Event Page" at bounding box center [426, 246] width 132 height 35
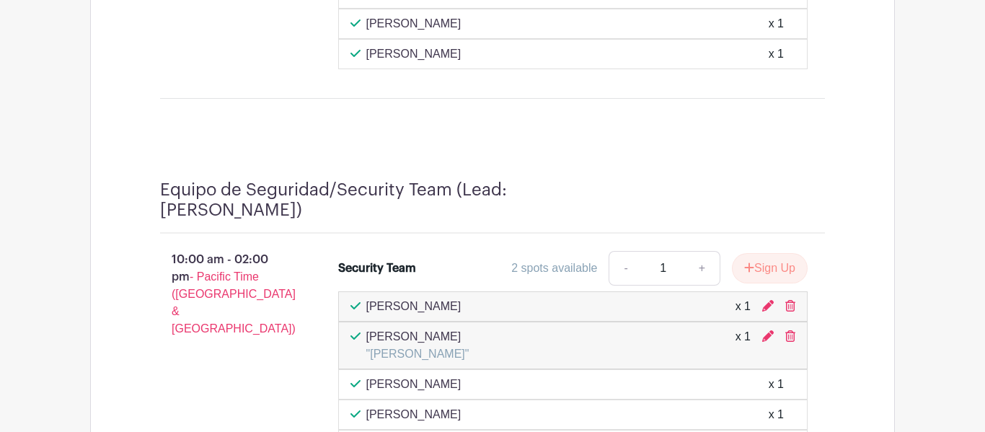
scroll to position [7105, 0]
